Goal: Task Accomplishment & Management: Manage account settings

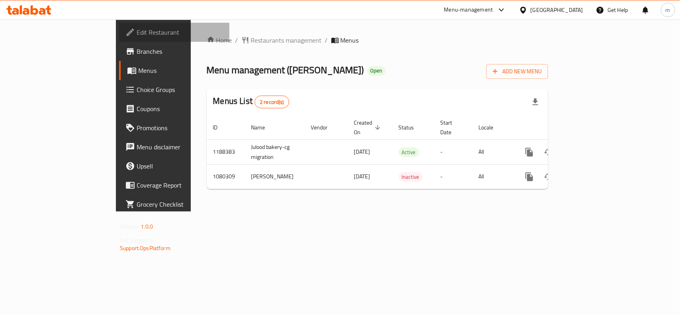
click at [137, 28] on span "Edit Restaurant" at bounding box center [180, 32] width 86 height 10
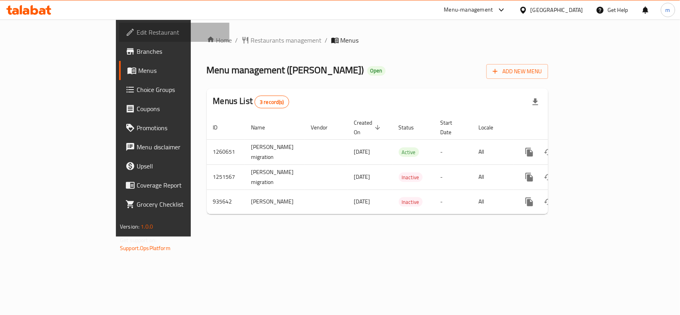
click at [137, 31] on span "Edit Restaurant" at bounding box center [180, 32] width 86 height 10
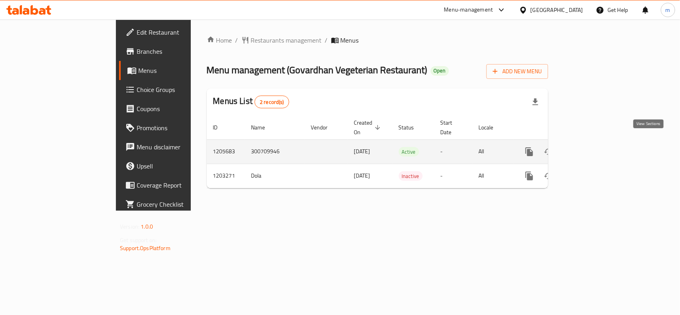
click at [592, 147] on icon "enhanced table" at bounding box center [587, 152] width 10 height 10
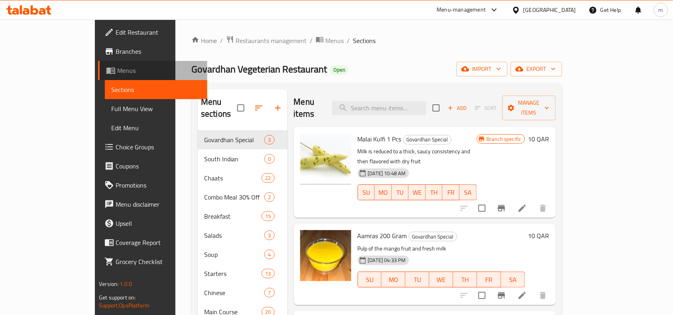
click at [98, 65] on link "Menus" at bounding box center [152, 70] width 109 height 19
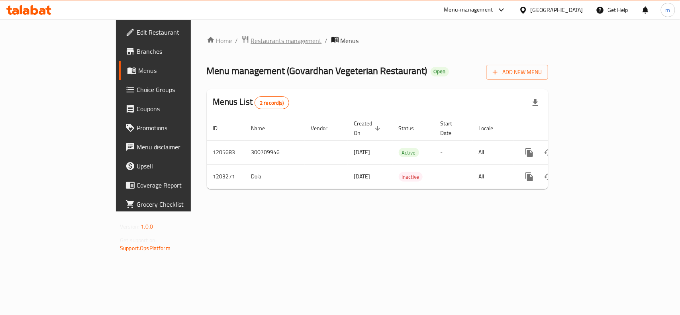
click at [251, 45] on span "Restaurants management" at bounding box center [286, 41] width 71 height 10
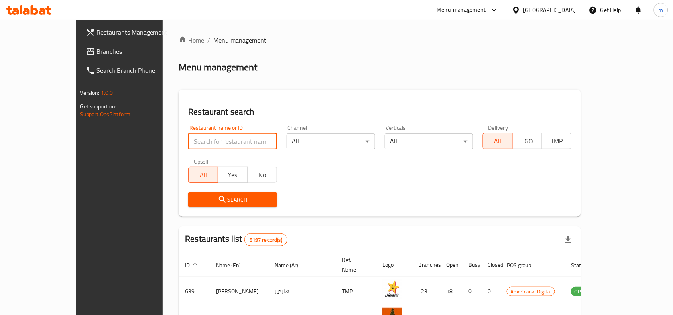
click at [188, 138] on input "search" at bounding box center [232, 141] width 88 height 16
paste input "669506"
type input "669506"
click at [194, 202] on span "Search" at bounding box center [232, 200] width 76 height 10
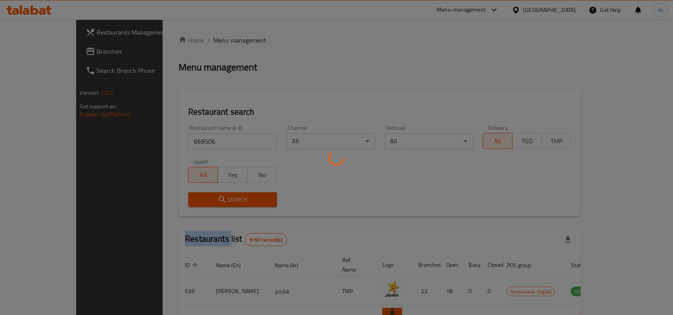
click at [192, 202] on div at bounding box center [336, 157] width 673 height 315
click at [248, 201] on div at bounding box center [336, 157] width 673 height 315
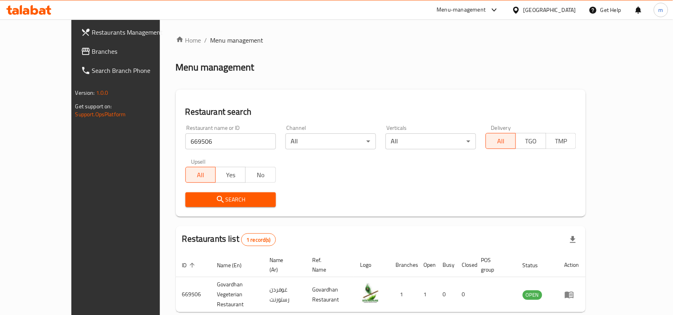
scroll to position [25, 0]
